Goal: Task Accomplishment & Management: Complete application form

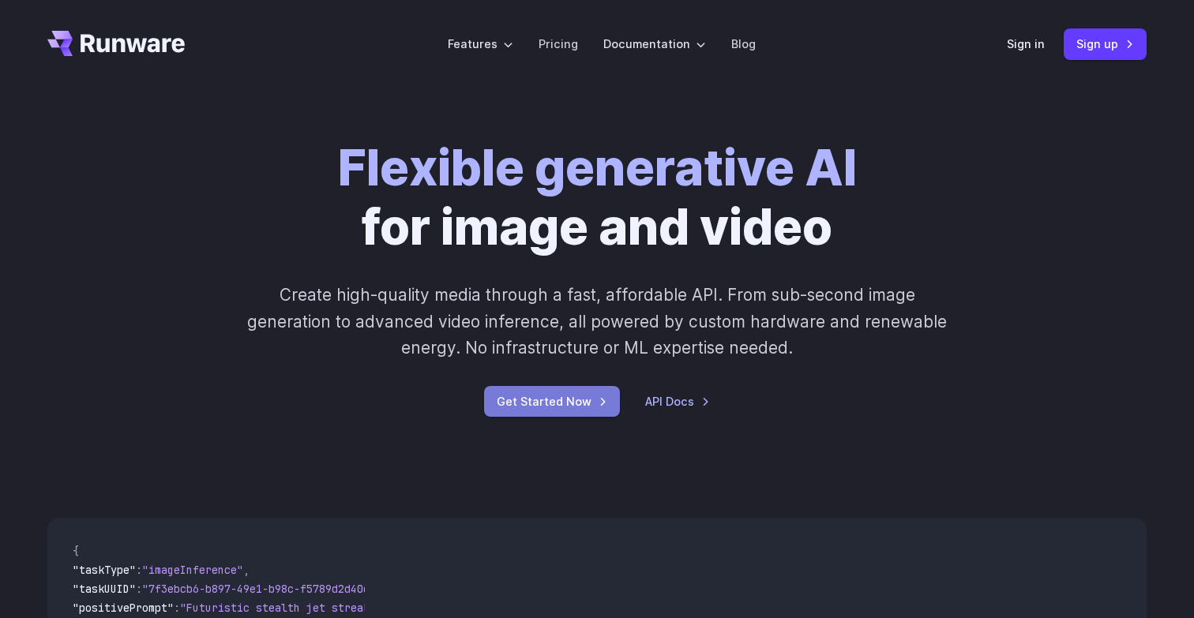
click at [587, 397] on link "Get Started Now" at bounding box center [552, 401] width 136 height 31
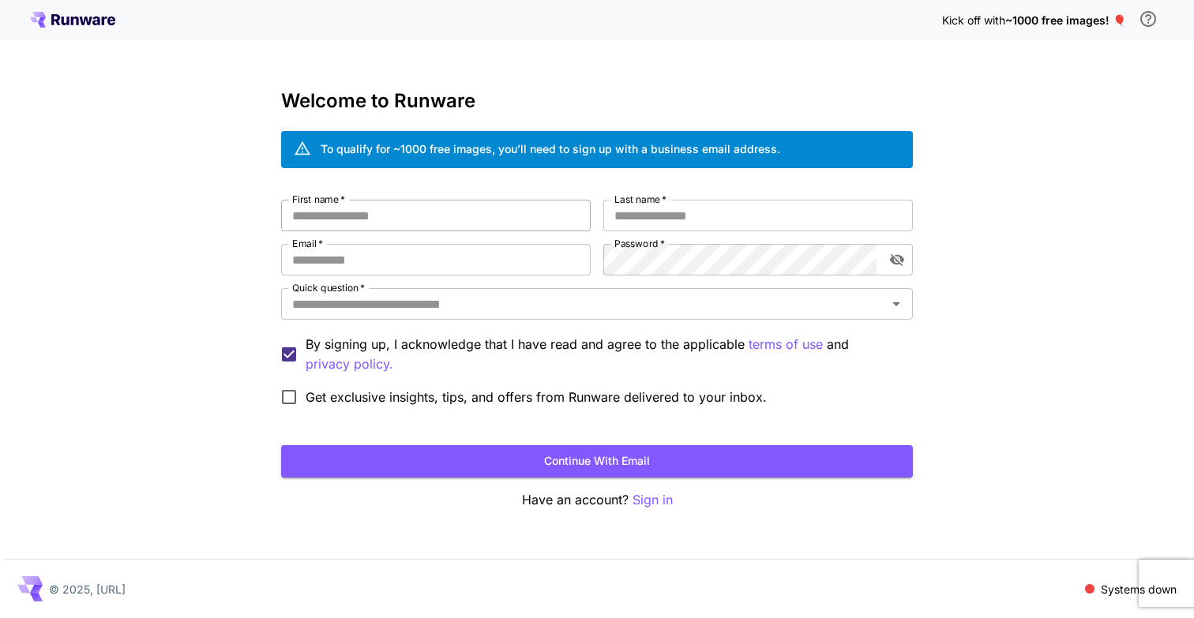
click at [527, 225] on input "First name   *" at bounding box center [435, 216] width 309 height 32
click at [531, 224] on input "First name   *" at bounding box center [435, 216] width 309 height 32
